Goal: Task Accomplishment & Management: Manage account settings

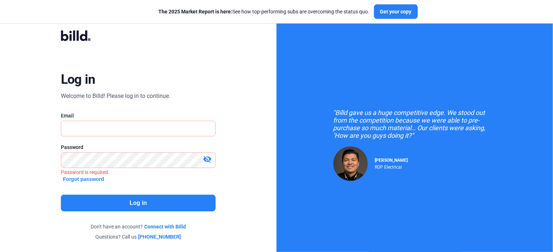
type input "[EMAIL_ADDRESS][DOMAIN_NAME]"
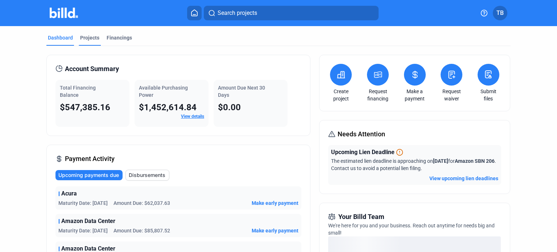
click at [86, 40] on div "Projects" at bounding box center [89, 37] width 19 height 7
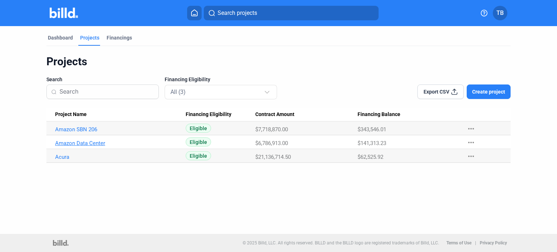
click at [86, 133] on link "Amazon Data Center" at bounding box center [118, 129] width 126 height 7
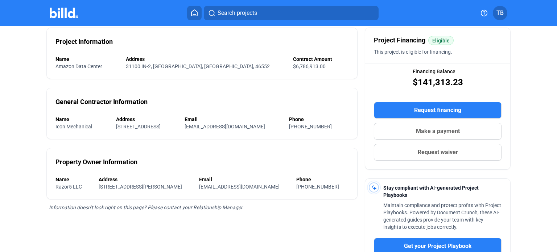
scroll to position [32, 0]
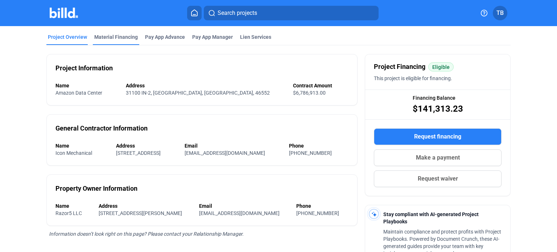
click at [94, 39] on div "Material Financing" at bounding box center [115, 36] width 43 height 7
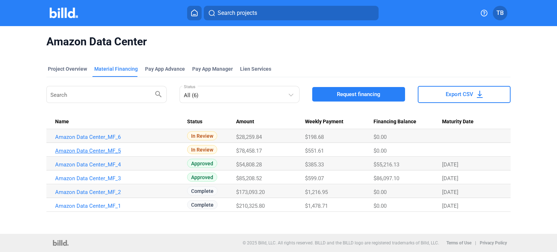
click at [106, 140] on link "Amazon Data Center_MF_5" at bounding box center [118, 137] width 126 height 7
